Goal: Task Accomplishment & Management: Manage account settings

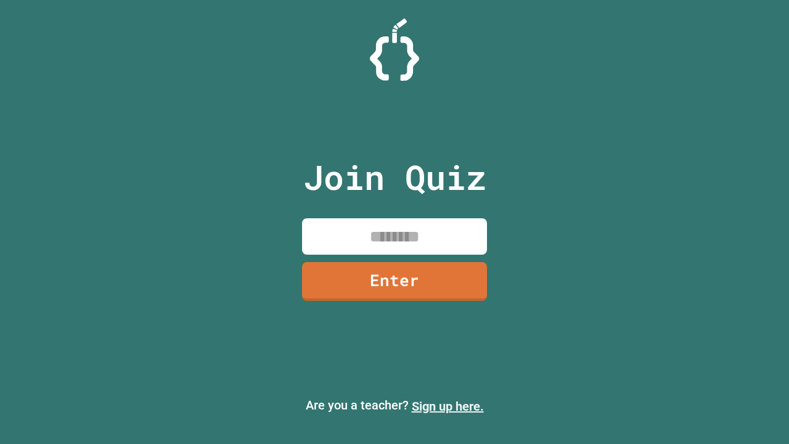
click at [447, 406] on link "Sign up here." at bounding box center [448, 406] width 72 height 15
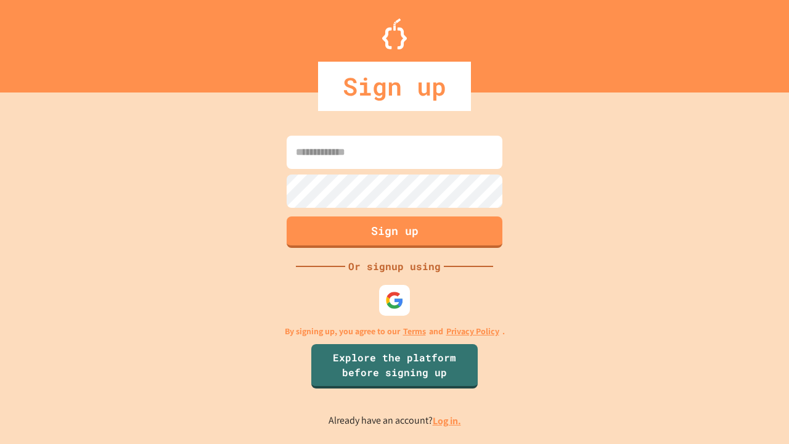
click at [447, 420] on link "Log in." at bounding box center [446, 420] width 28 height 13
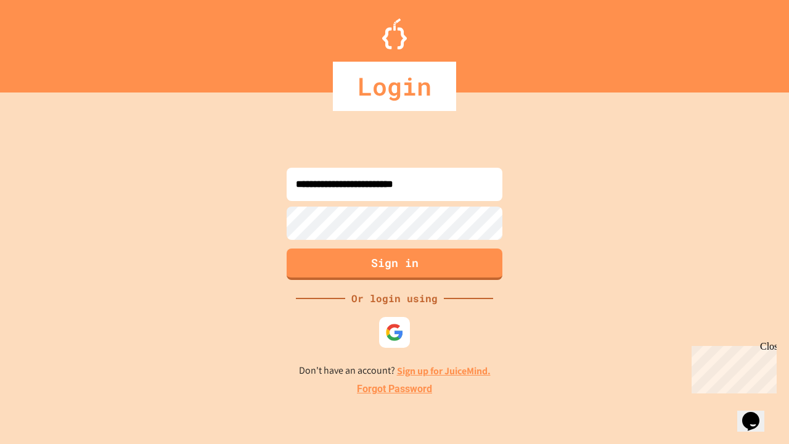
type input "**********"
